Goal: Information Seeking & Learning: Learn about a topic

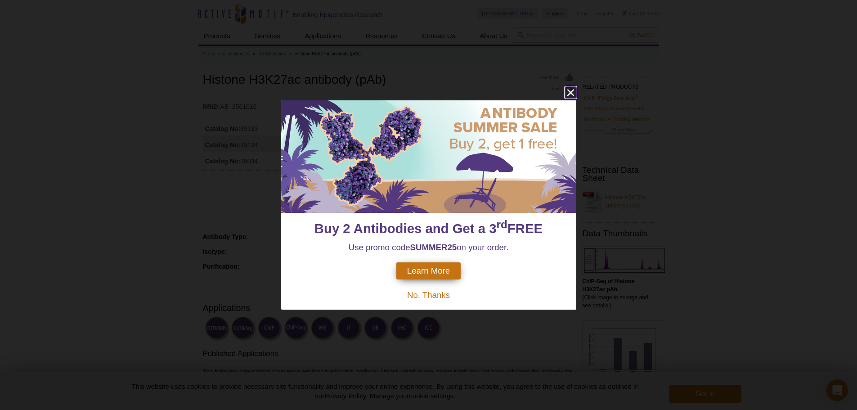
click at [572, 90] on icon "close" at bounding box center [570, 92] width 11 height 11
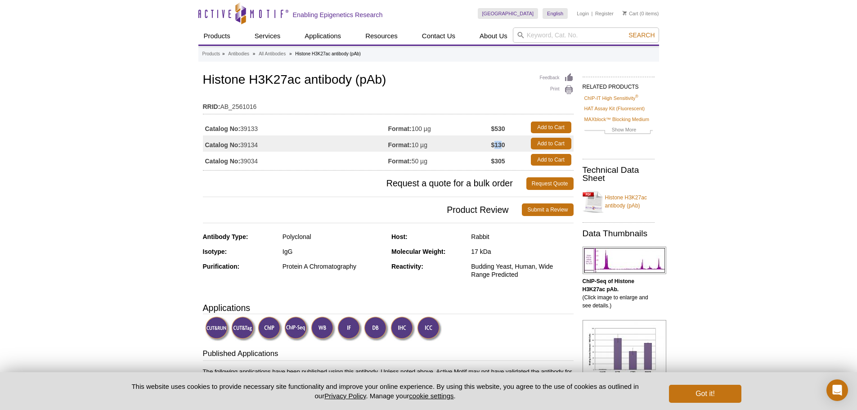
drag, startPoint x: 495, startPoint y: 146, endPoint x: 504, endPoint y: 148, distance: 9.2
click at [504, 148] on strong "$130" at bounding box center [498, 145] width 14 height 8
drag, startPoint x: 415, startPoint y: 143, endPoint x: 435, endPoint y: 141, distance: 20.3
click at [435, 141] on td "Format: 10 µg" at bounding box center [439, 143] width 103 height 16
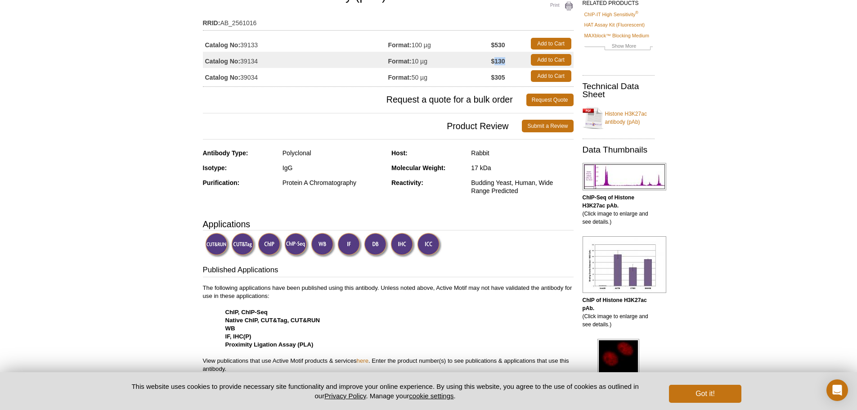
scroll to position [85, 0]
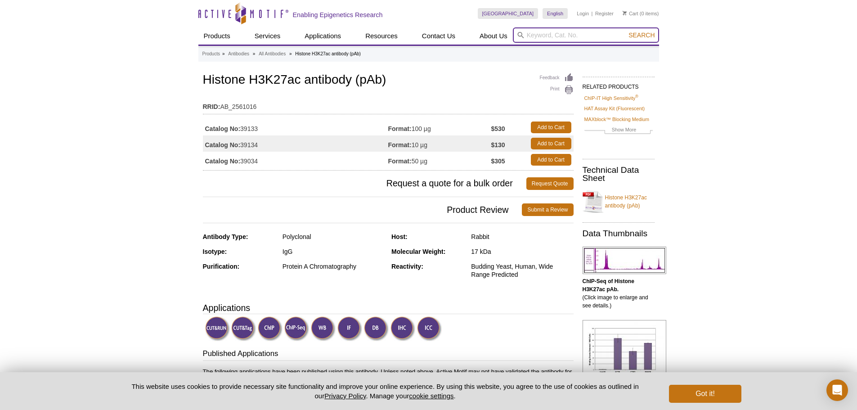
click at [534, 34] on input "search" at bounding box center [586, 34] width 146 height 15
type input "spkie in"
click at [626, 31] on button "Search" at bounding box center [642, 35] width 32 height 8
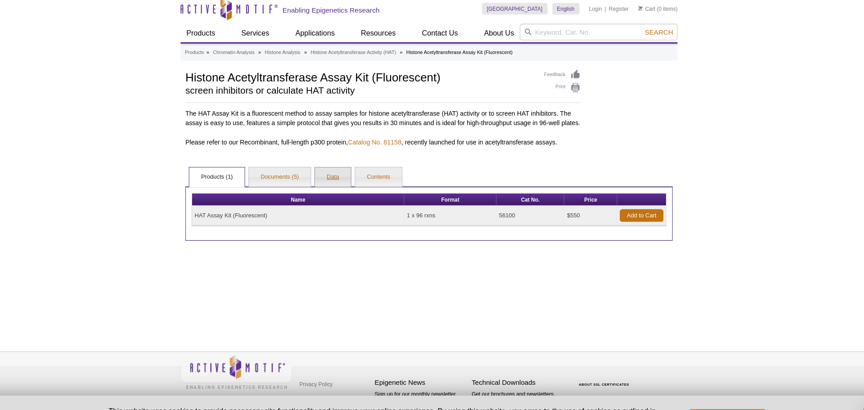
click at [340, 178] on link "Data" at bounding box center [342, 170] width 33 height 18
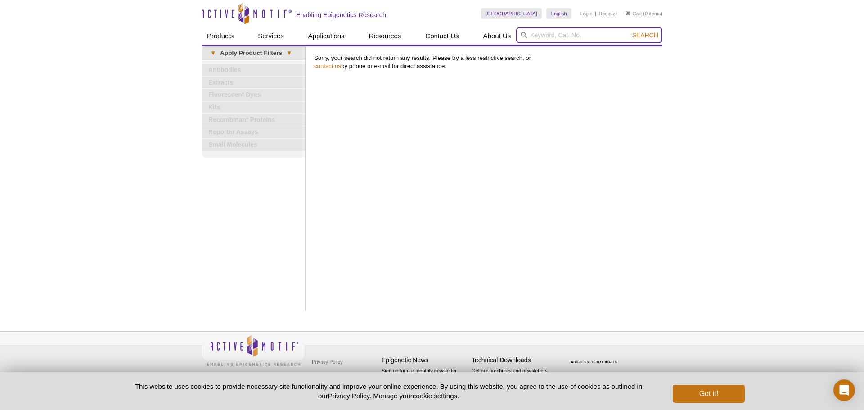
click at [536, 36] on input "search" at bounding box center [589, 34] width 146 height 15
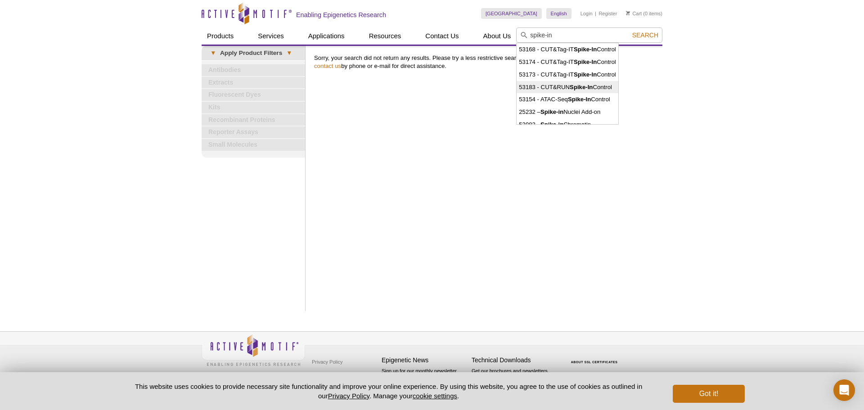
click at [580, 91] on li "53183 - CUT&RUN Spike-In Control" at bounding box center [567, 87] width 101 height 13
type input "53183 - CUT&RUN Spike-In Control"
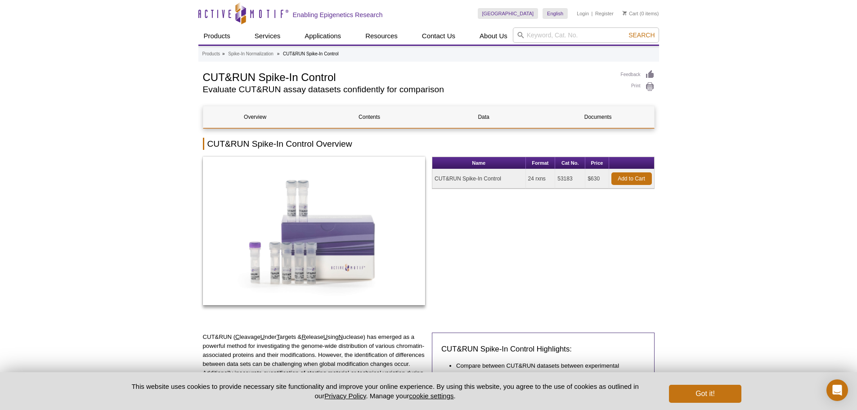
click at [527, 295] on div "Name Format Cat No. Price CUT&RUN Spike-In Control 24 rxns 53183 $630 Add to Ca…" at bounding box center [543, 236] width 223 height 158
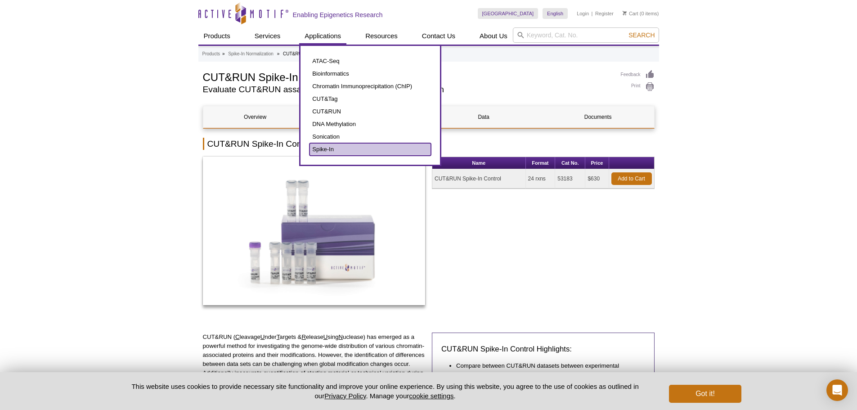
click at [326, 149] on link "Spike-In" at bounding box center [371, 149] width 122 height 13
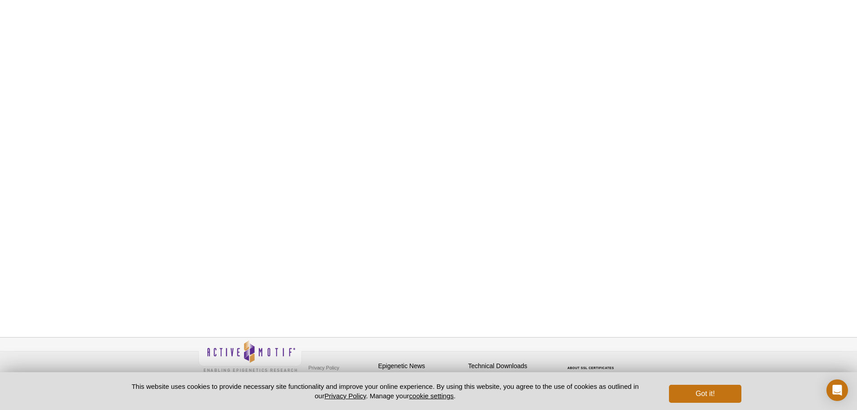
scroll to position [564, 0]
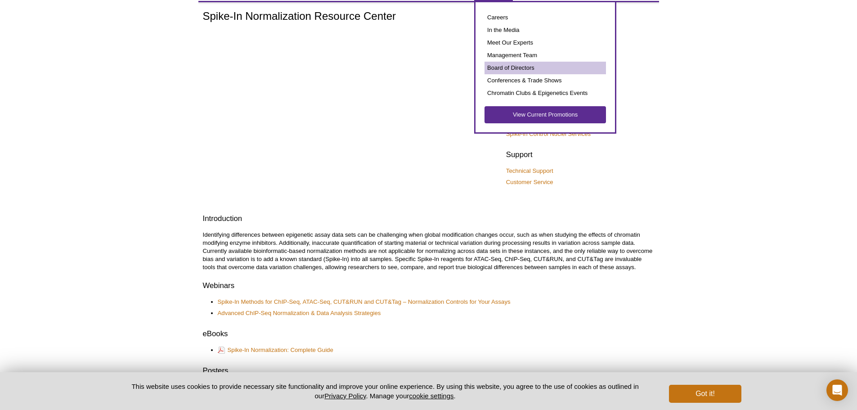
scroll to position [0, 0]
